Goal: Contribute content: Add original content to the website for others to see

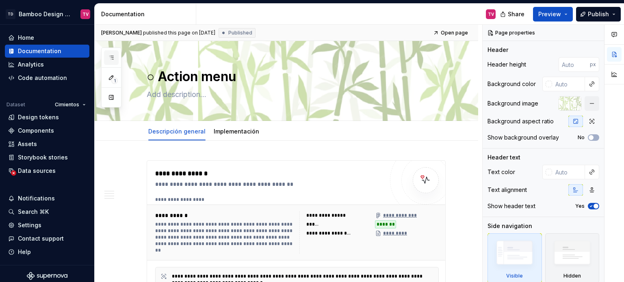
click at [113, 53] on button "button" at bounding box center [111, 57] width 15 height 15
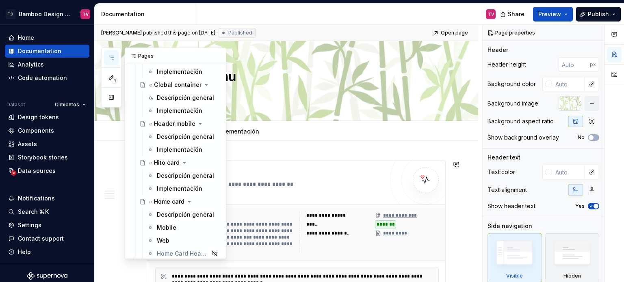
scroll to position [2073, 0]
click at [169, 137] on div "Descripción general" at bounding box center [185, 136] width 57 height 8
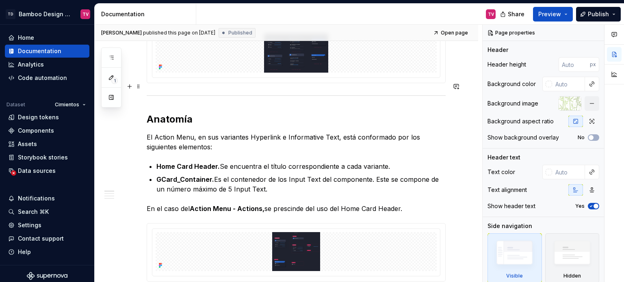
scroll to position [447, 0]
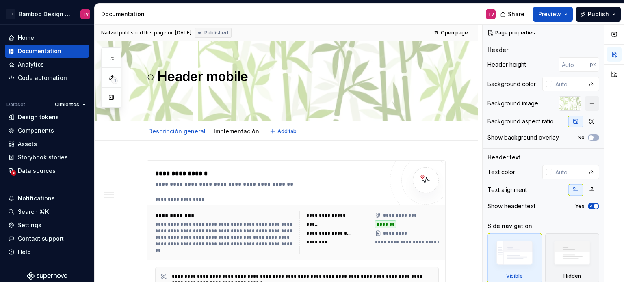
type textarea "*"
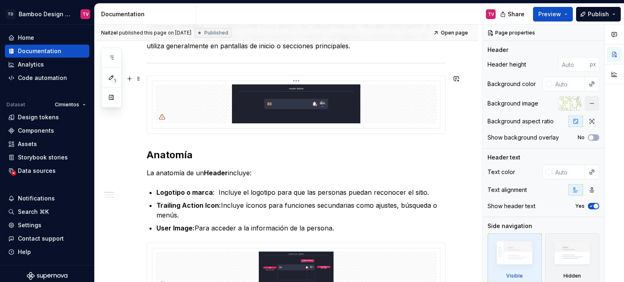
click at [274, 117] on img at bounding box center [296, 104] width 281 height 39
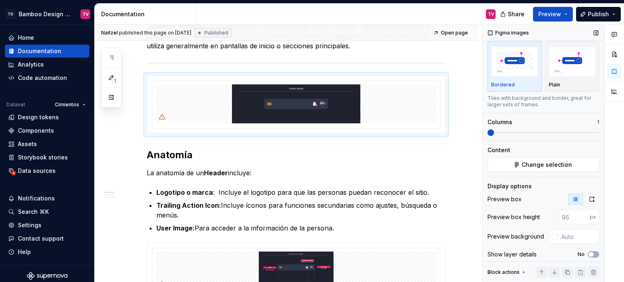
scroll to position [24, 0]
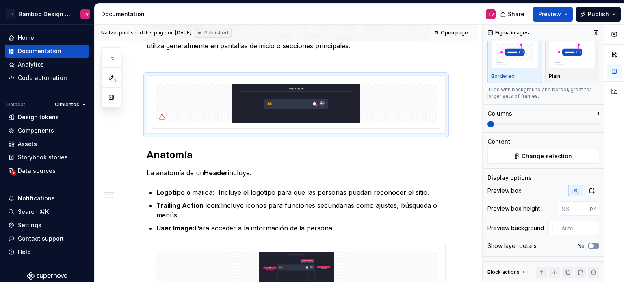
click at [595, 246] on button "No" at bounding box center [593, 246] width 11 height 7
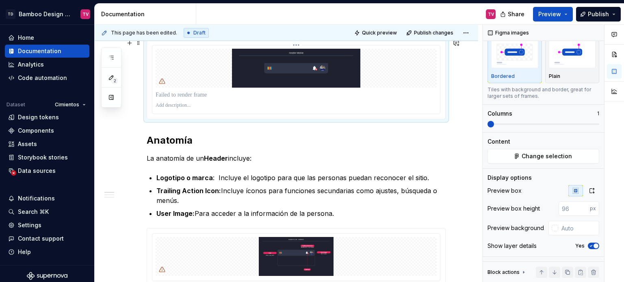
scroll to position [488, 0]
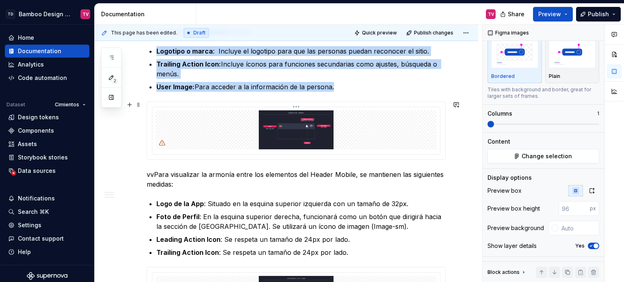
click at [320, 143] on img at bounding box center [296, 130] width 281 height 39
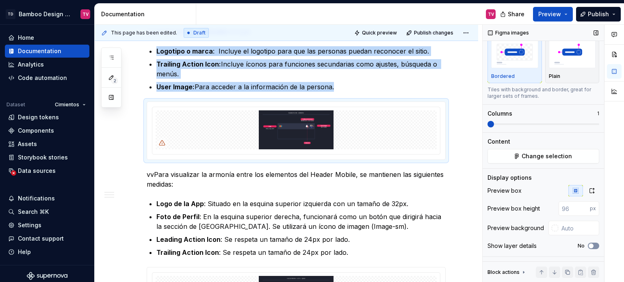
click at [591, 246] on button "No" at bounding box center [593, 246] width 11 height 7
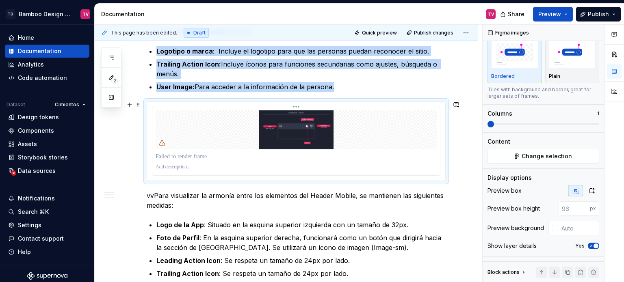
scroll to position [325, 0]
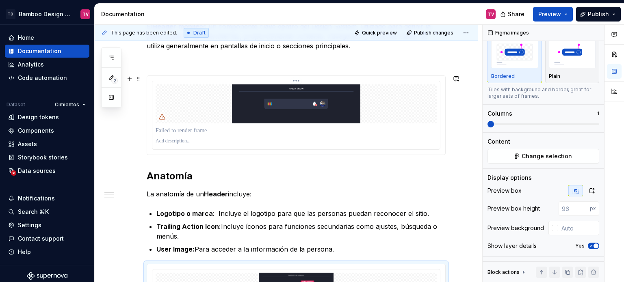
click at [304, 113] on img at bounding box center [296, 104] width 281 height 39
click at [589, 190] on icon "button" at bounding box center [592, 191] width 7 height 7
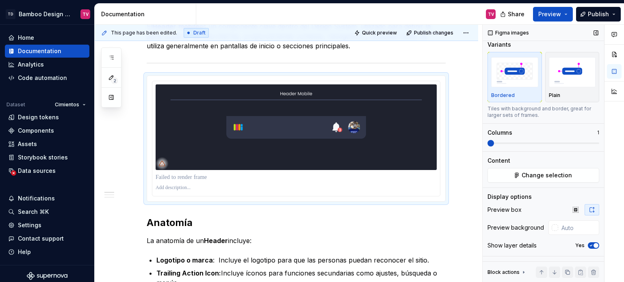
scroll to position [5, 0]
click at [111, 59] on icon "button" at bounding box center [111, 57] width 7 height 7
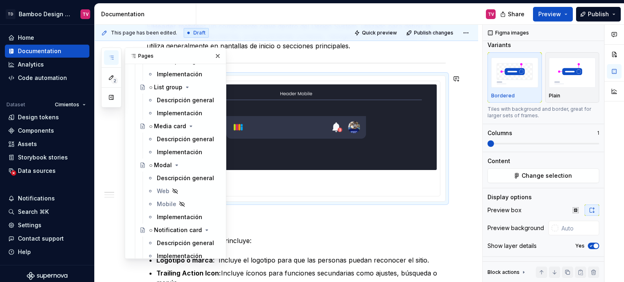
scroll to position [2317, 0]
drag, startPoint x: 172, startPoint y: 175, endPoint x: 404, endPoint y: 282, distance: 255.9
click at [172, 176] on div "Descripción general" at bounding box center [185, 178] width 57 height 8
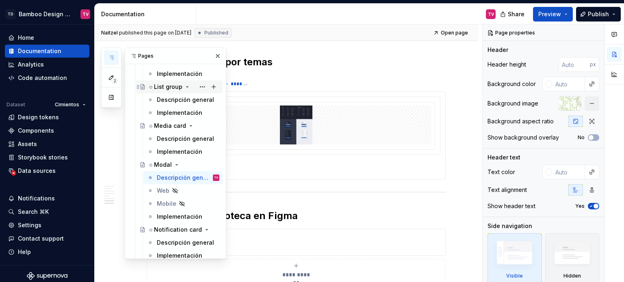
scroll to position [4477, 0]
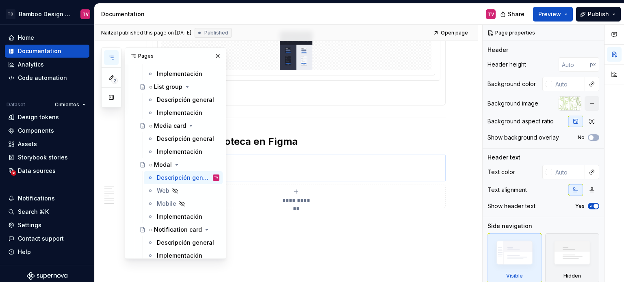
drag, startPoint x: 211, startPoint y: 58, endPoint x: 215, endPoint y: 137, distance: 78.5
click at [212, 58] on button "button" at bounding box center [217, 55] width 11 height 11
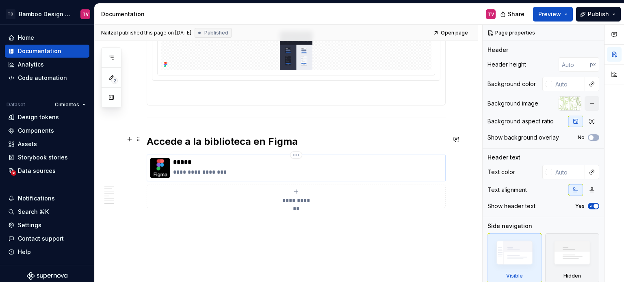
click at [259, 159] on p "*****" at bounding box center [307, 163] width 269 height 8
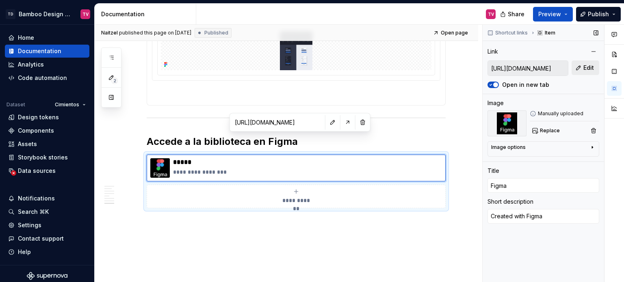
click at [589, 71] on span "Edit" at bounding box center [589, 68] width 11 height 8
type textarea "*"
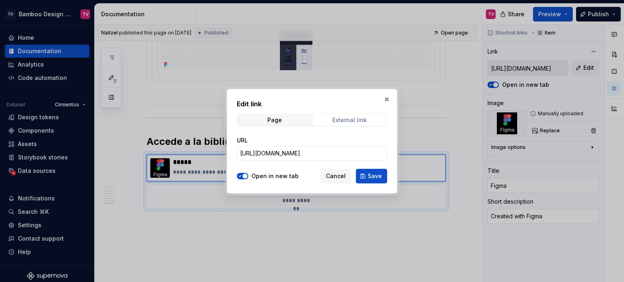
click at [342, 122] on div "External link" at bounding box center [349, 120] width 35 height 7
click at [330, 154] on input "[URL][DOMAIN_NAME]" at bounding box center [312, 153] width 150 height 15
paste input "LYk8AJb5RjQhRfPmRIdEQ9/Bamboo-Design-System---Documentation?node-id=9156-15097&…"
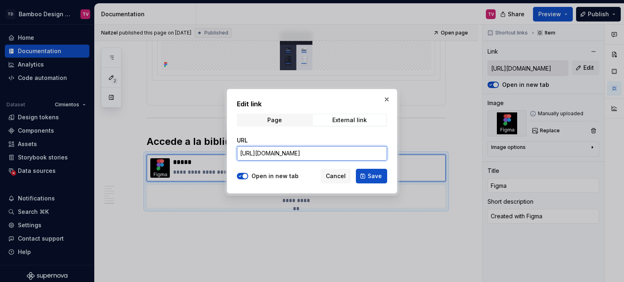
scroll to position [0, 265]
type input "[URL][DOMAIN_NAME]"
click at [372, 174] on span "Save" at bounding box center [375, 176] width 14 height 8
type textarea "*"
type input "[URL][DOMAIN_NAME]"
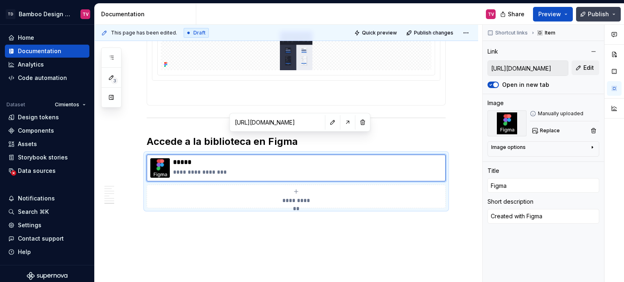
click at [602, 15] on span "Publish" at bounding box center [598, 14] width 21 height 8
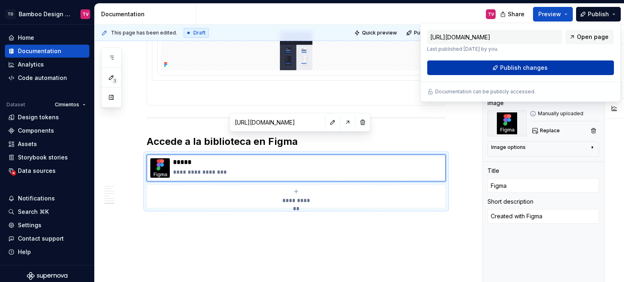
click at [501, 68] on button "Publish changes" at bounding box center [520, 68] width 187 height 15
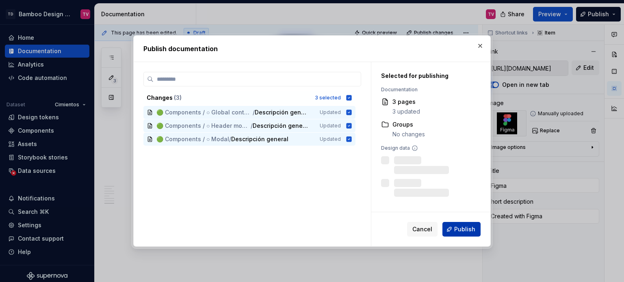
click at [458, 230] on span "Publish" at bounding box center [464, 230] width 21 height 8
type textarea "*"
type input "[URL][DOMAIN_NAME]"
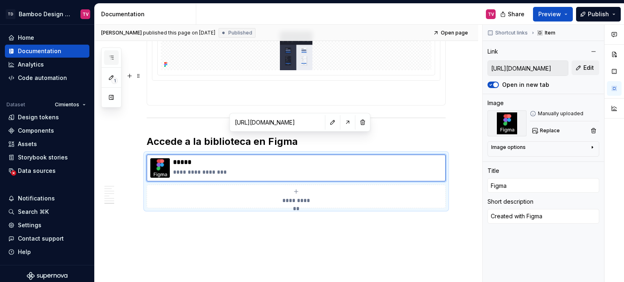
click at [112, 57] on icon "button" at bounding box center [111, 57] width 7 height 7
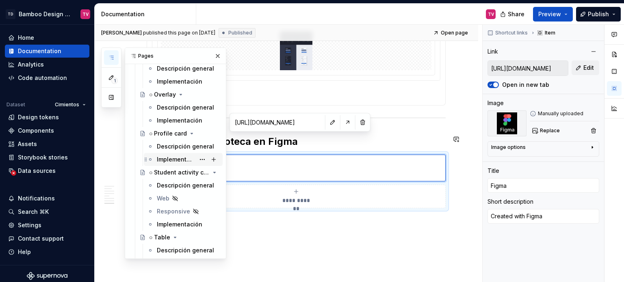
scroll to position [2479, 0]
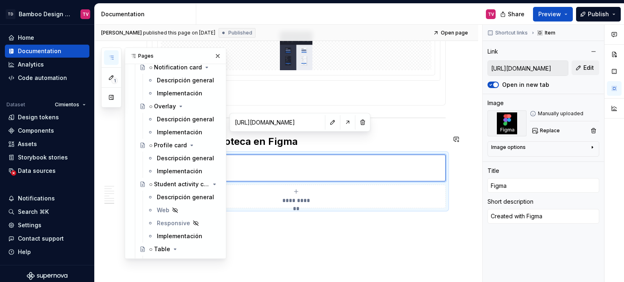
drag, startPoint x: 167, startPoint y: 157, endPoint x: 286, endPoint y: 14, distance: 185.9
click at [167, 157] on div "Descripción general" at bounding box center [185, 158] width 57 height 8
drag, startPoint x: 177, startPoint y: 156, endPoint x: 336, endPoint y: 6, distance: 217.9
click at [177, 156] on div "Descripción general" at bounding box center [185, 158] width 57 height 8
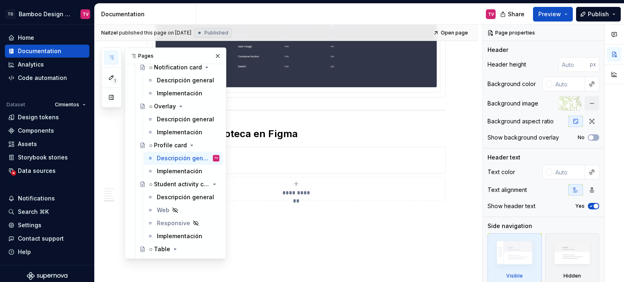
scroll to position [2451, 0]
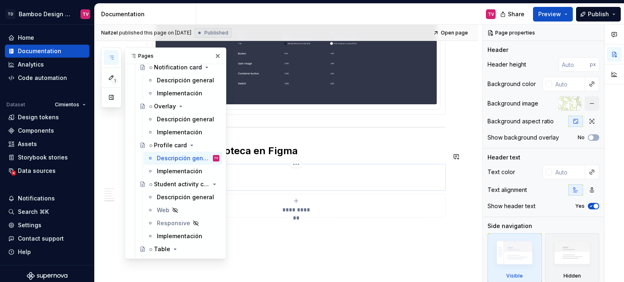
click at [351, 168] on p "*****" at bounding box center [307, 172] width 269 height 8
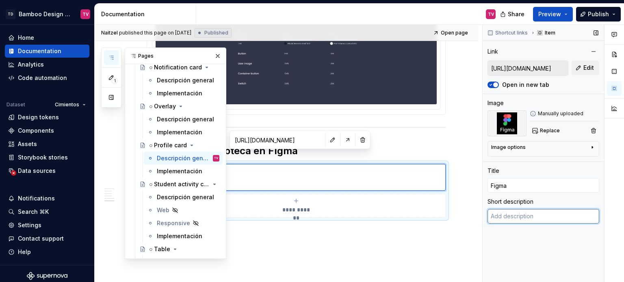
type textarea "*"
click at [537, 219] on textarea at bounding box center [544, 216] width 112 height 15
type textarea "C"
type textarea "*"
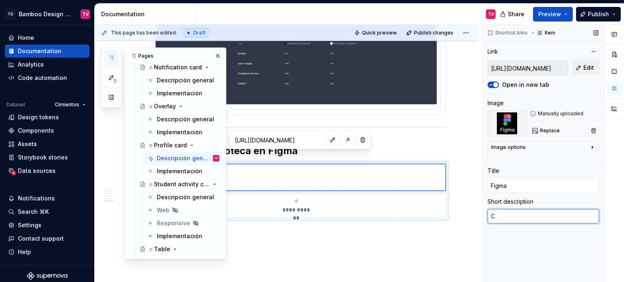
type textarea "Cr"
type textarea "*"
type textarea "Cre"
type textarea "*"
type textarea "Creat"
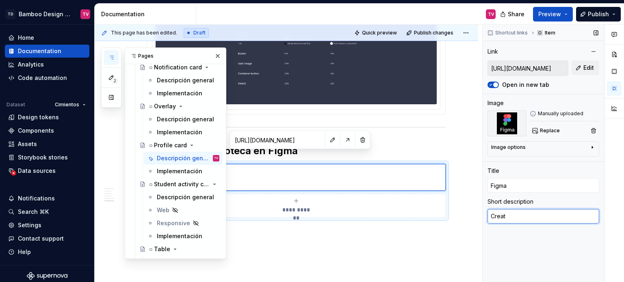
type textarea "*"
type textarea "Create"
type textarea "*"
type textarea "Created"
type textarea "*"
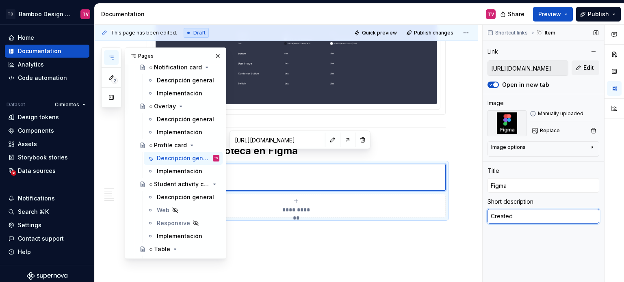
type textarea "Created"
type textarea "*"
type textarea "Created w"
type textarea "*"
type textarea "Created wi"
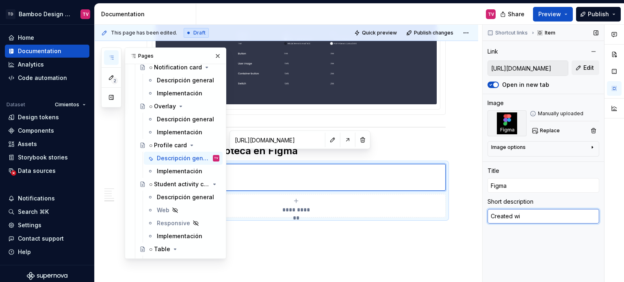
type textarea "*"
type textarea "Created wit"
type textarea "*"
type textarea "Created with"
type textarea "*"
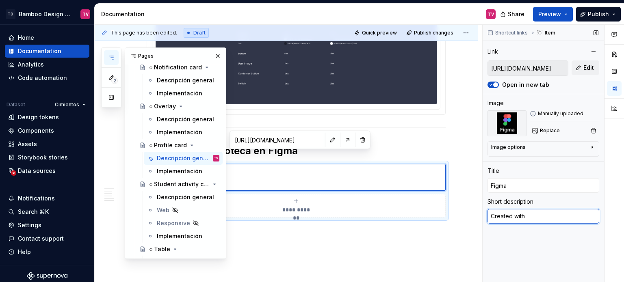
type textarea "Created with"
type textarea "*"
type textarea "Created with F"
type textarea "*"
type textarea "Created with Fig"
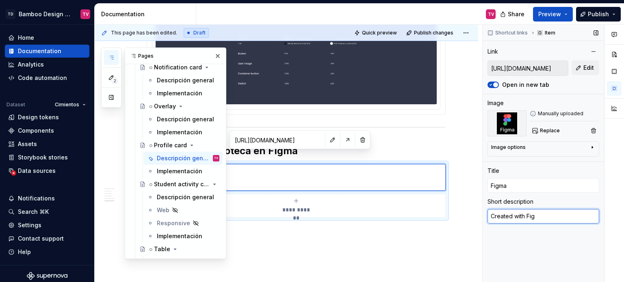
type textarea "*"
type textarea "Created with Figm"
type textarea "*"
type textarea "Created with Figma"
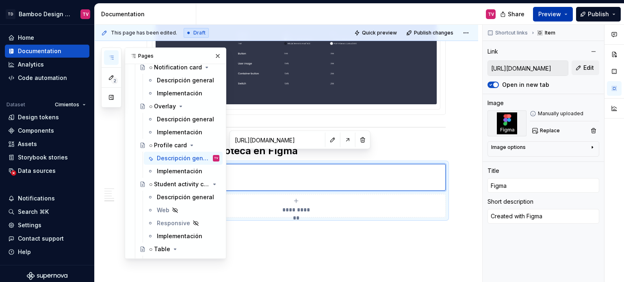
click at [598, 17] on span "Publish" at bounding box center [598, 14] width 21 height 8
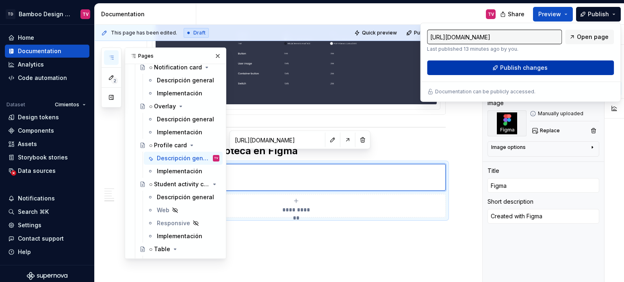
click at [449, 65] on button "Publish changes" at bounding box center [520, 68] width 187 height 15
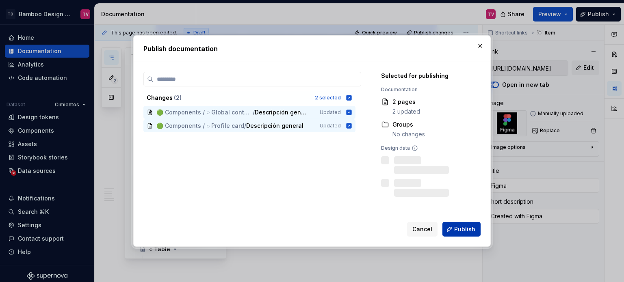
click at [467, 231] on span "Publish" at bounding box center [464, 230] width 21 height 8
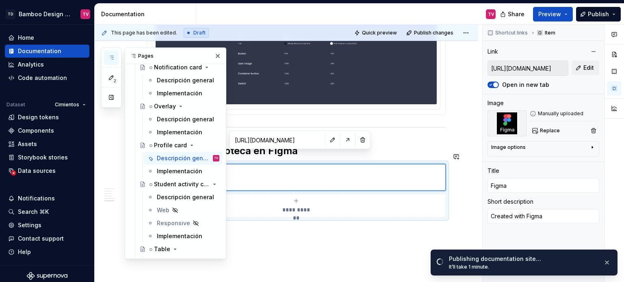
drag, startPoint x: 176, startPoint y: 197, endPoint x: 293, endPoint y: 275, distance: 140.5
click at [176, 197] on div "Descripción general" at bounding box center [185, 197] width 57 height 8
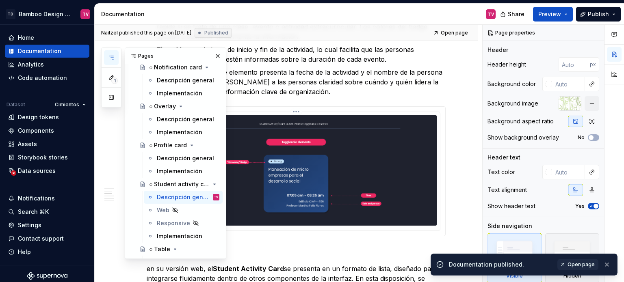
scroll to position [325, 0]
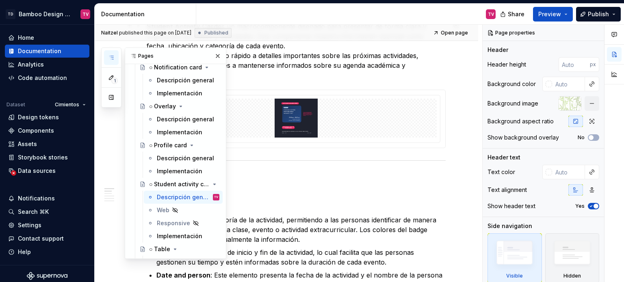
click at [216, 56] on button "button" at bounding box center [217, 55] width 11 height 11
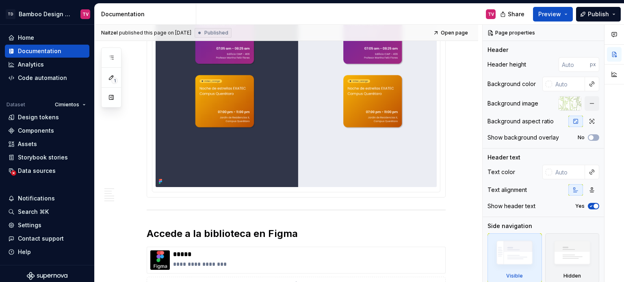
scroll to position [1897, 0]
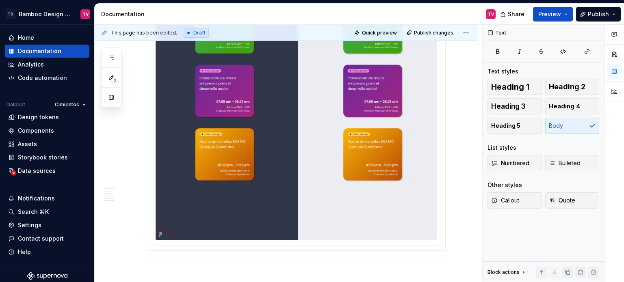
scroll to position [1958, 0]
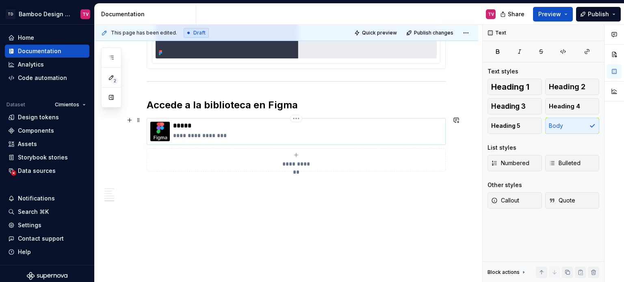
click at [263, 132] on p "**********" at bounding box center [307, 136] width 269 height 8
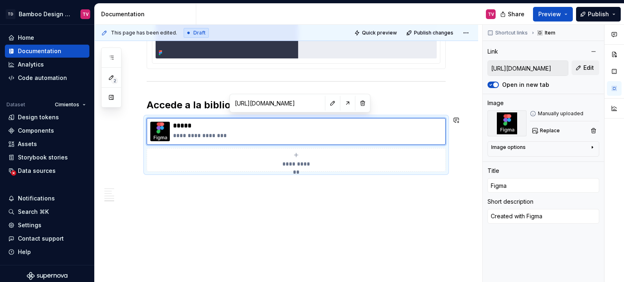
click at [209, 99] on h2 "Accede a la biblioteca en Figma" at bounding box center [296, 105] width 299 height 13
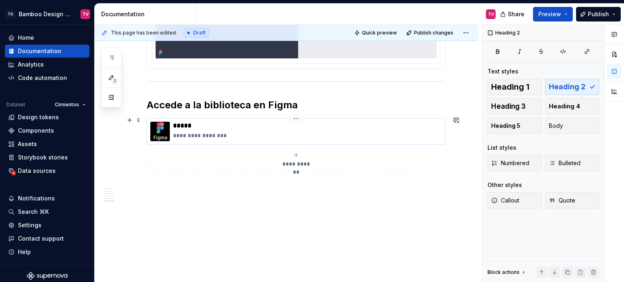
click at [192, 125] on p "*****" at bounding box center [307, 126] width 269 height 8
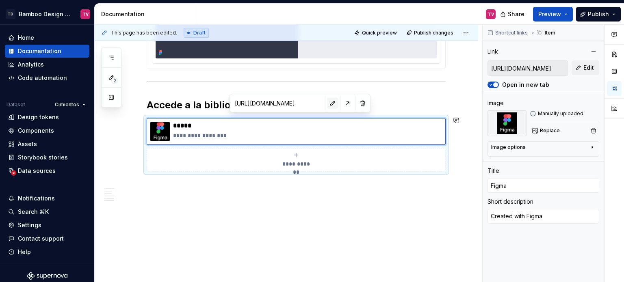
click at [327, 102] on button "button" at bounding box center [332, 103] width 11 height 11
type textarea "*"
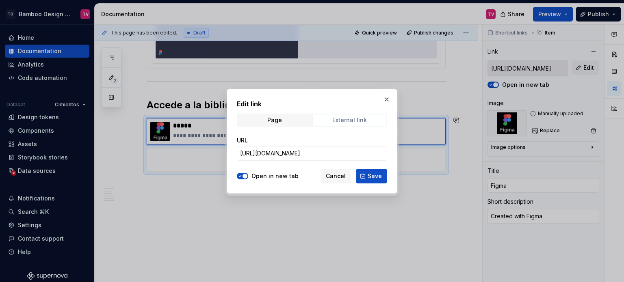
click at [347, 122] on div "External link" at bounding box center [349, 120] width 35 height 7
click at [315, 159] on input "[URL][DOMAIN_NAME]" at bounding box center [312, 153] width 150 height 15
paste input "---Documentation?node-id=11587-47947&t=hXWTM3NXFRIyx60C"
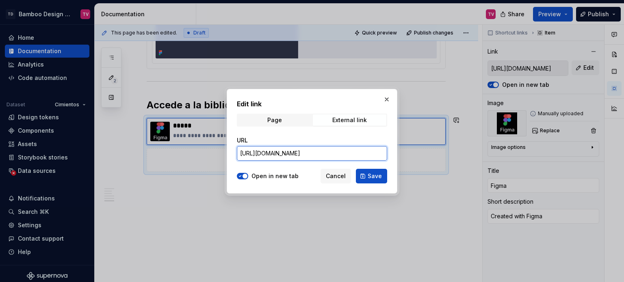
scroll to position [0, 268]
type input "[URL][DOMAIN_NAME]"
click at [376, 179] on span "Save" at bounding box center [375, 176] width 14 height 8
type textarea "*"
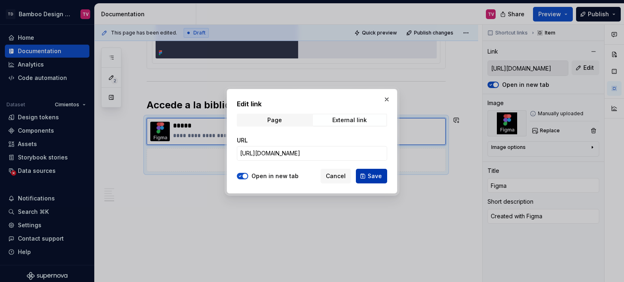
type input "[URL][DOMAIN_NAME]"
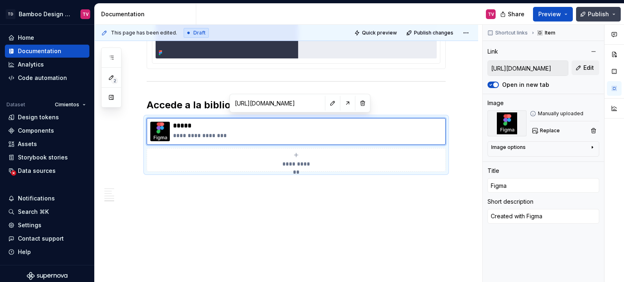
click at [593, 14] on span "Publish" at bounding box center [598, 14] width 21 height 8
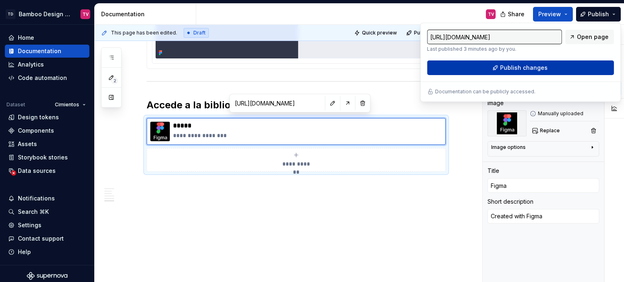
click at [447, 65] on button "Publish changes" at bounding box center [520, 68] width 187 height 15
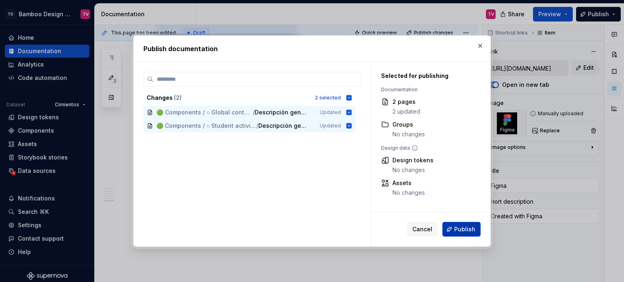
click at [461, 228] on span "Publish" at bounding box center [464, 230] width 21 height 8
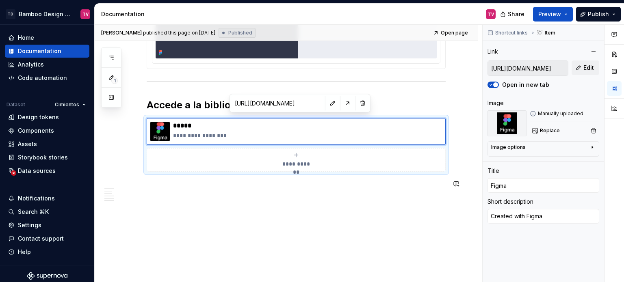
type textarea "*"
